Goal: Find specific page/section: Find specific page/section

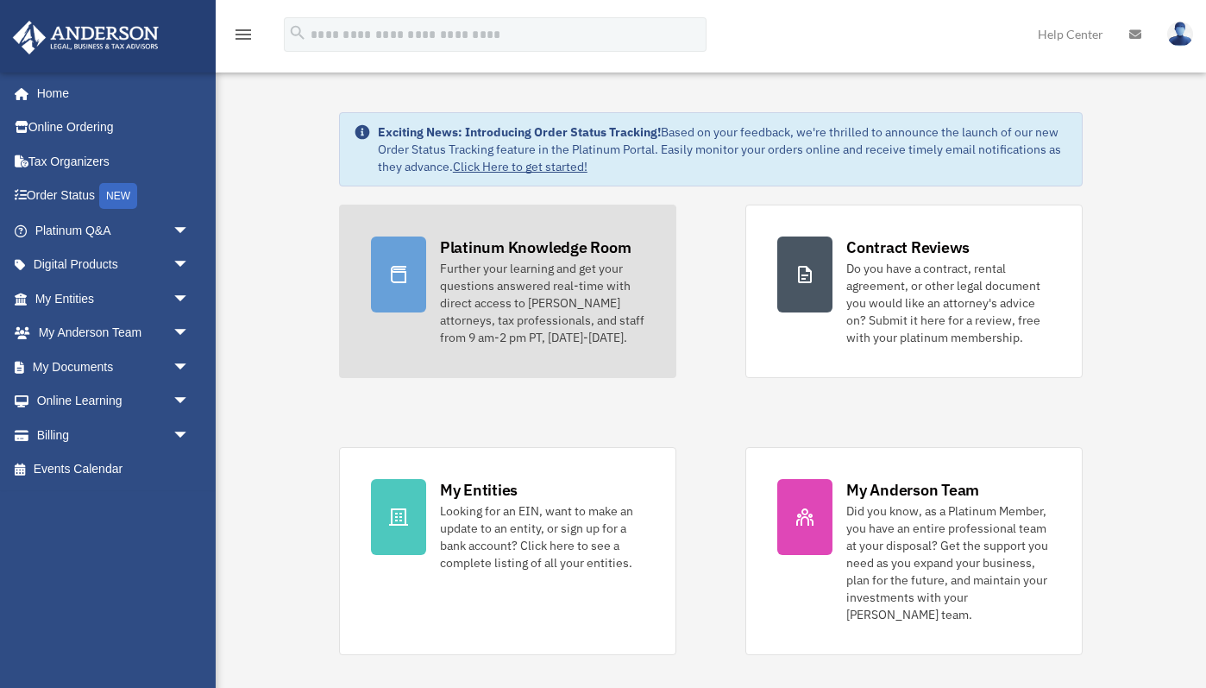
click at [471, 252] on div "Platinum Knowledge Room" at bounding box center [536, 247] width 192 height 22
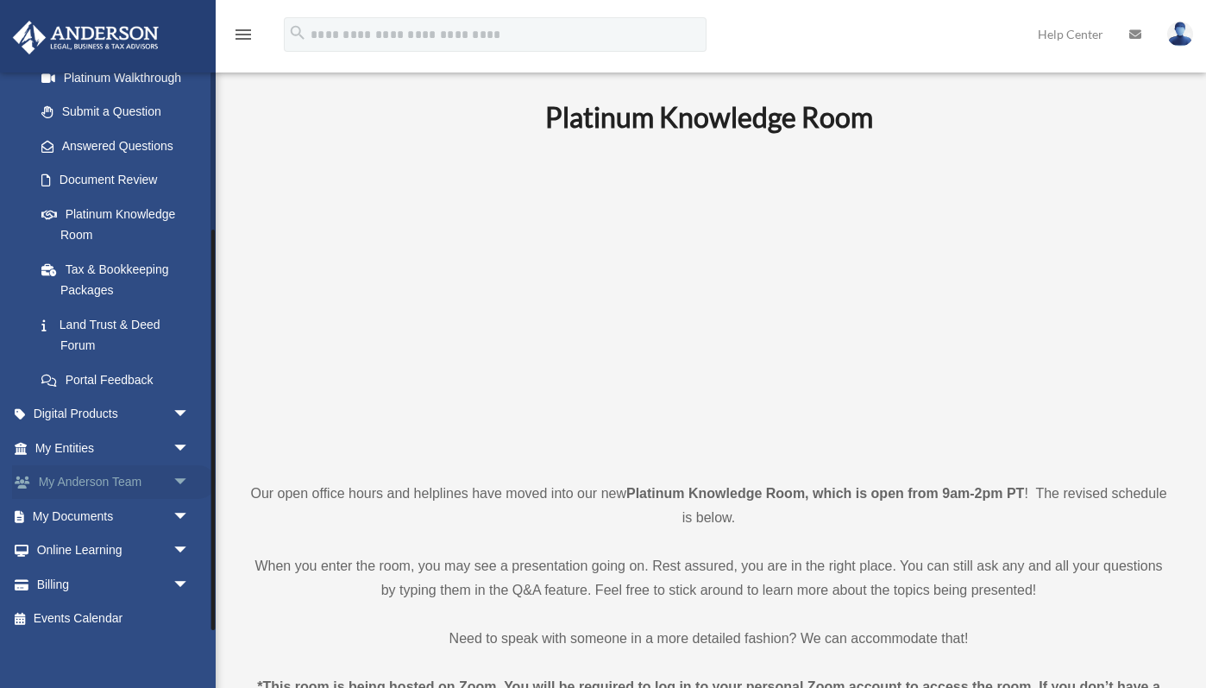
scroll to position [220, 0]
click at [104, 408] on link "Digital Products arrow_drop_down" at bounding box center [114, 415] width 204 height 35
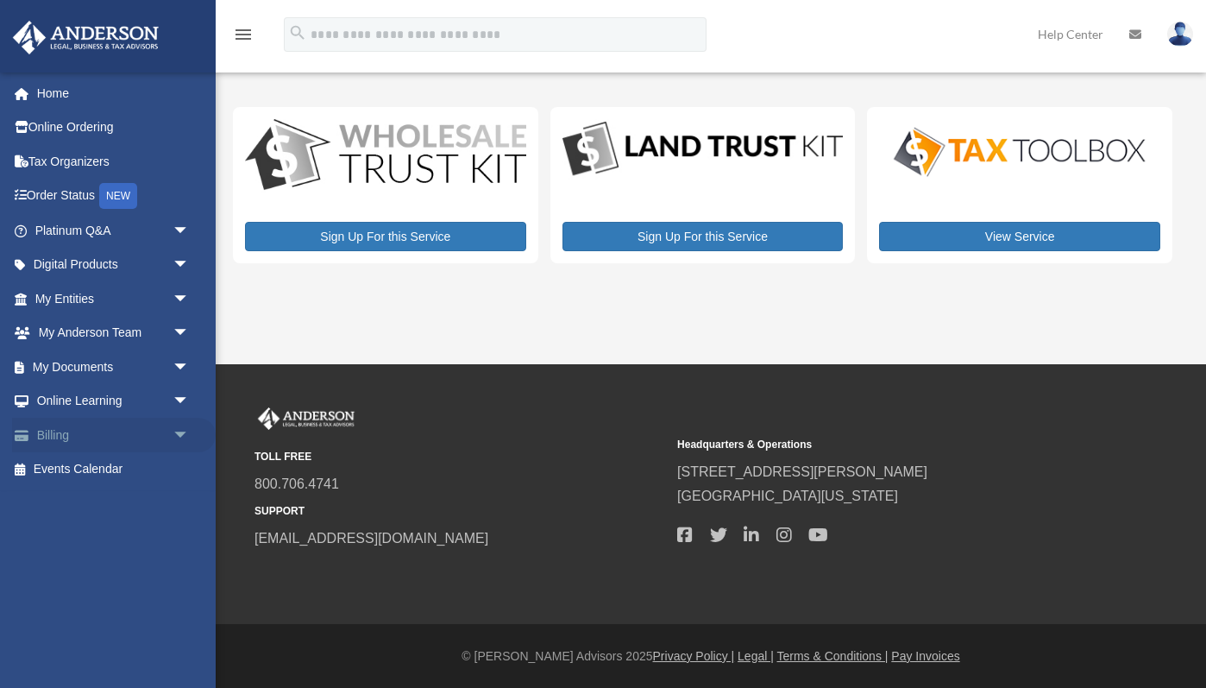
click at [181, 429] on span "arrow_drop_down" at bounding box center [190, 435] width 35 height 35
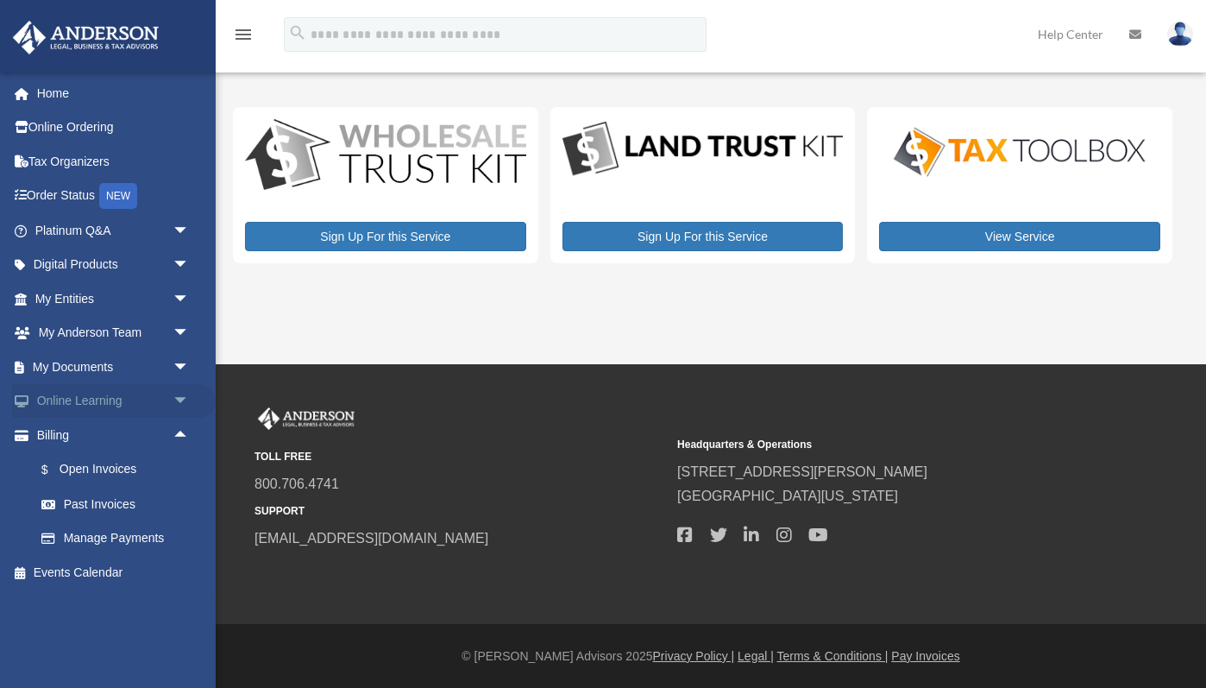
click at [179, 399] on span "arrow_drop_down" at bounding box center [190, 401] width 35 height 35
click at [108, 430] on link "Courses" at bounding box center [120, 435] width 192 height 35
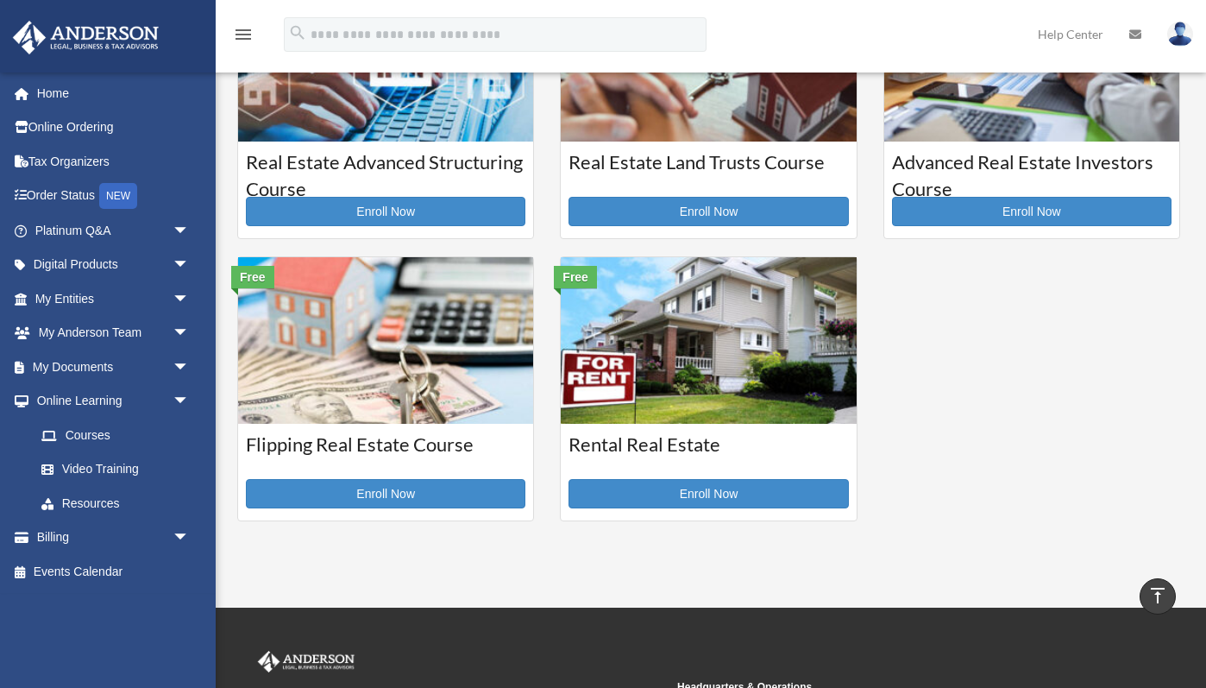
scroll to position [433, 0]
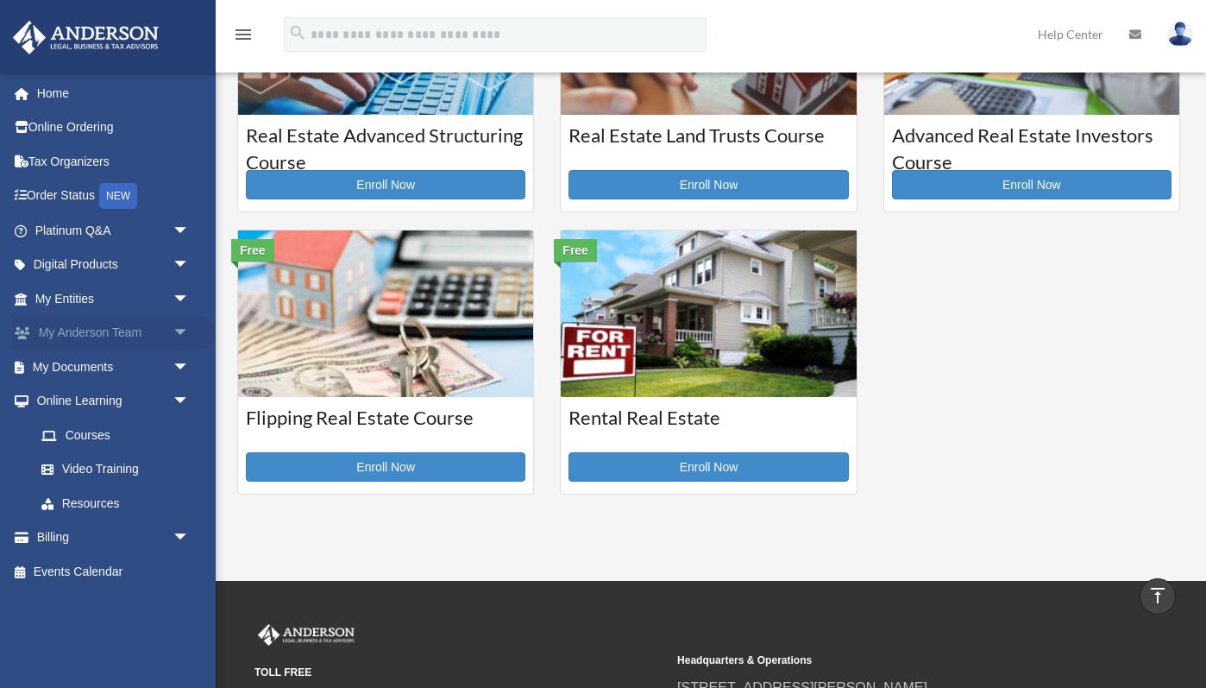
click at [179, 331] on span "arrow_drop_down" at bounding box center [190, 333] width 35 height 35
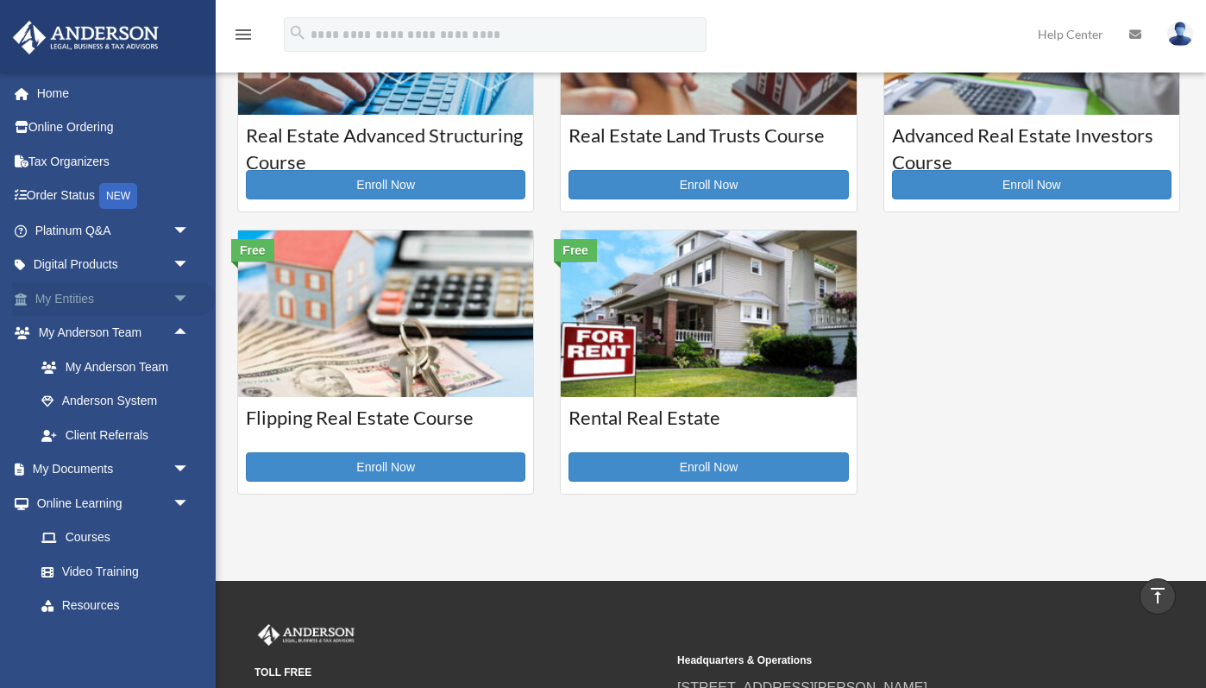
click at [182, 298] on span "arrow_drop_down" at bounding box center [190, 298] width 35 height 35
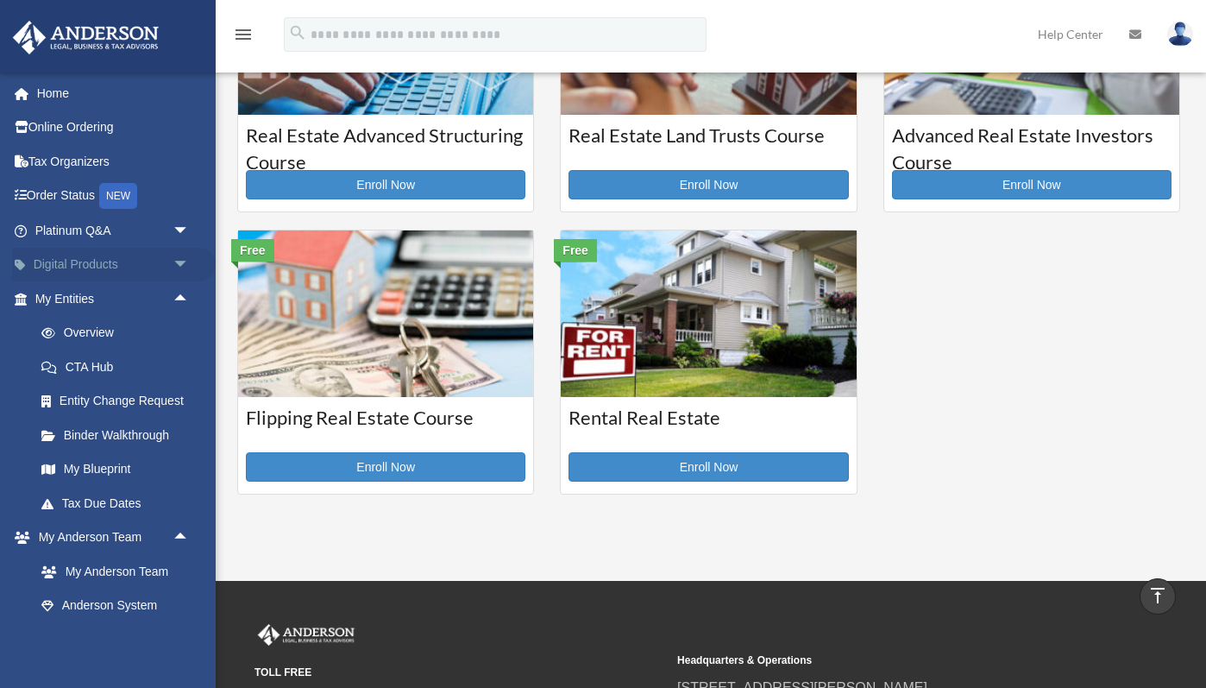
click at [182, 266] on span "arrow_drop_down" at bounding box center [190, 265] width 35 height 35
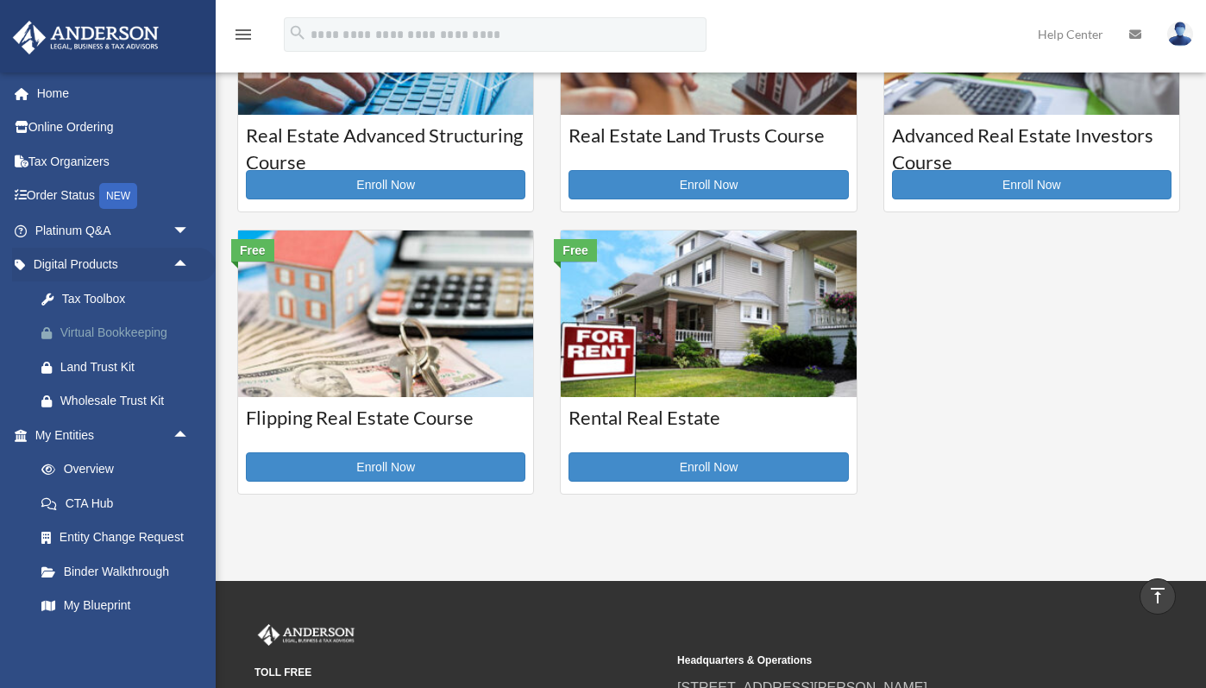
click at [134, 332] on div "Virtual Bookkeeping" at bounding box center [127, 333] width 134 height 22
click at [61, 96] on link "Home" at bounding box center [114, 93] width 204 height 35
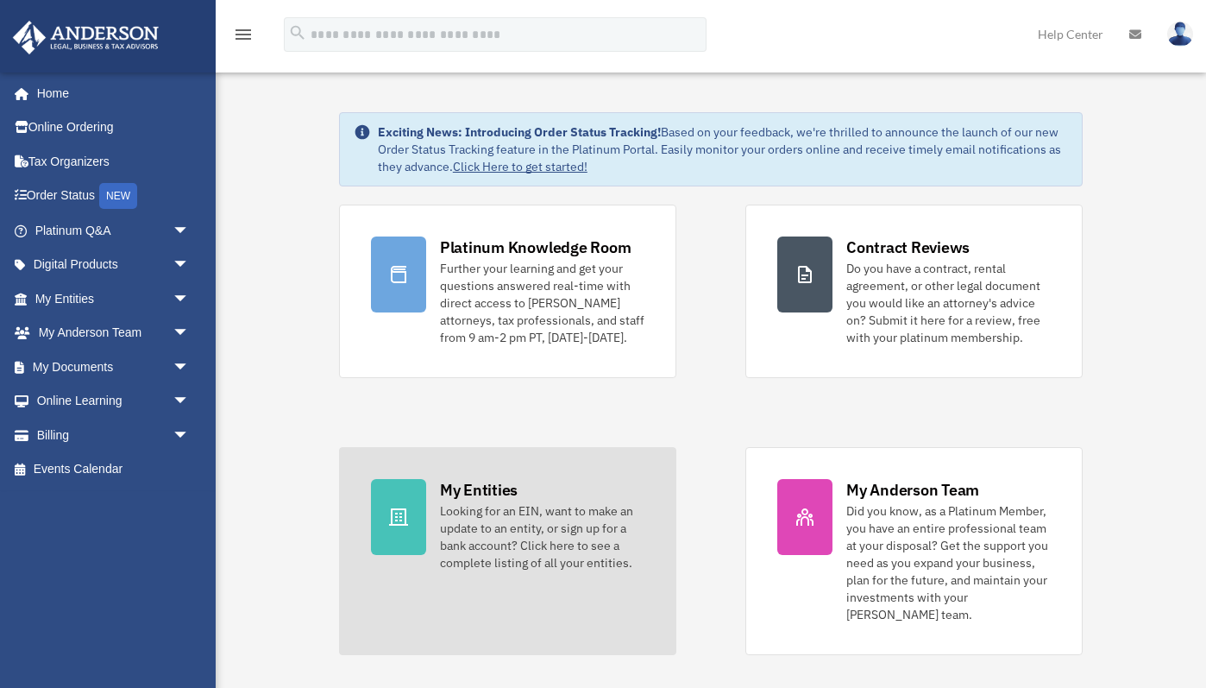
click at [466, 495] on div "My Entities" at bounding box center [479, 490] width 78 height 22
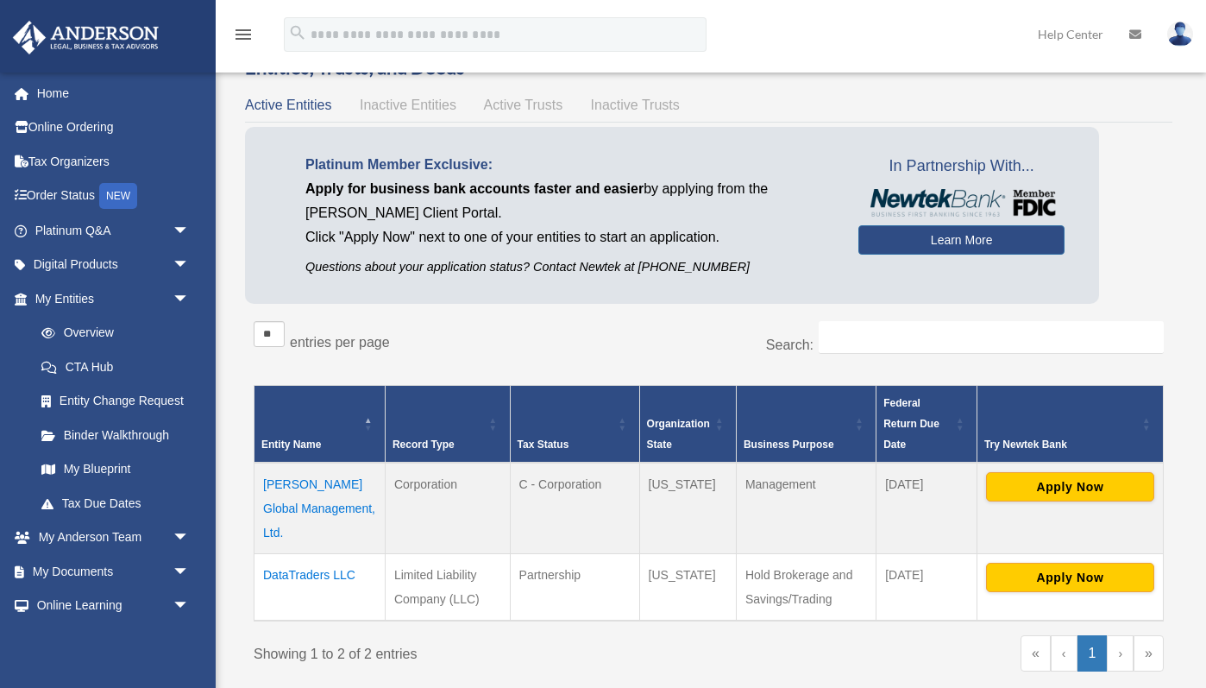
scroll to position [25, 0]
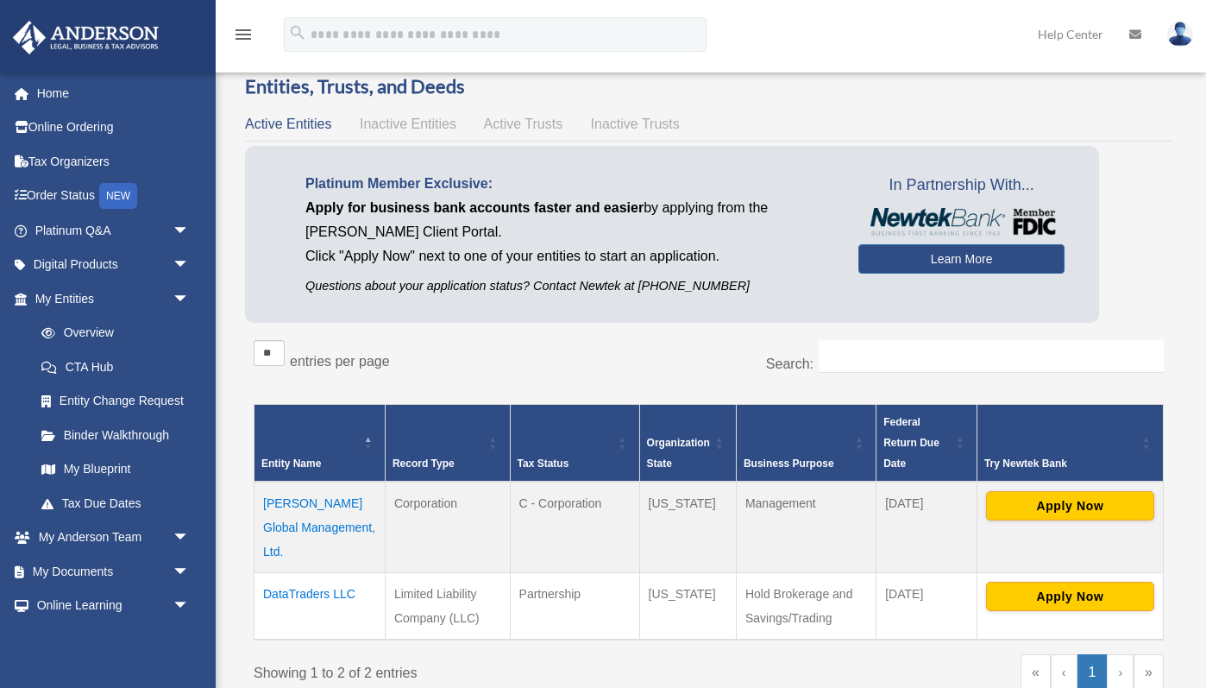
click at [296, 502] on td "Breen Global Management, Ltd." at bounding box center [319, 526] width 131 height 91
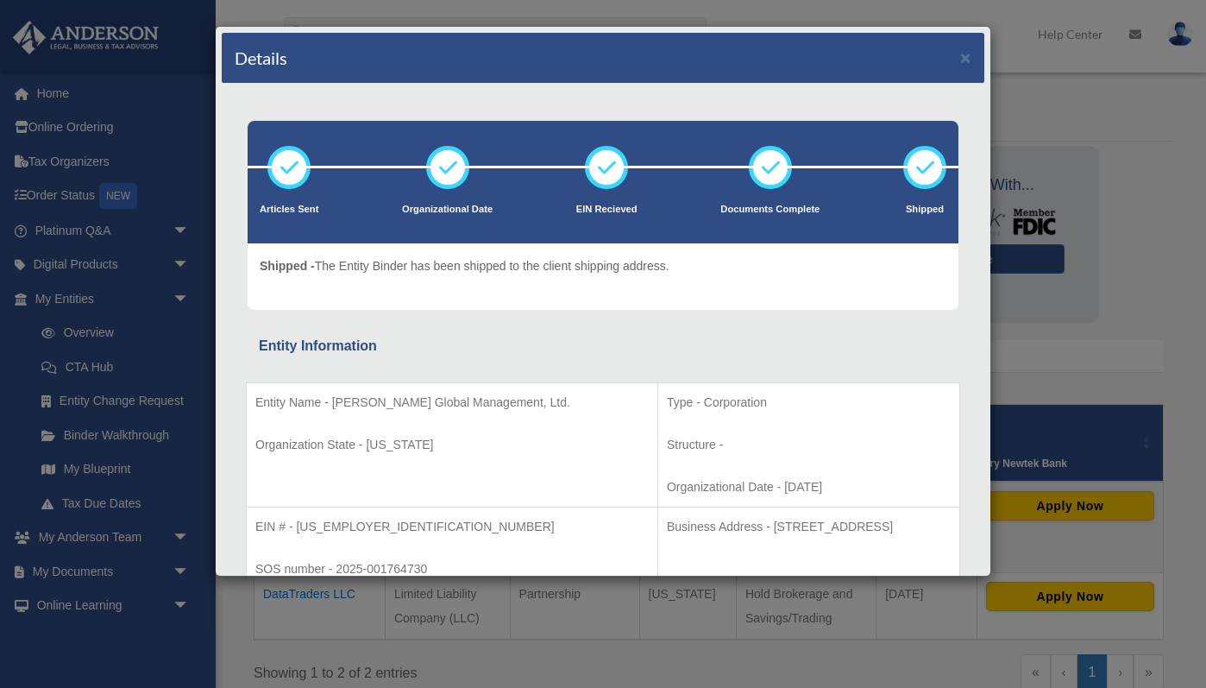
scroll to position [0, 0]
